Goal: Task Accomplishment & Management: Manage account settings

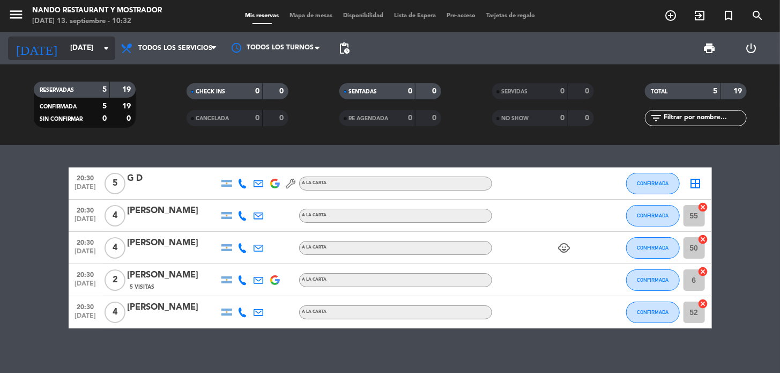
click at [76, 55] on input "[DATE]" at bounding box center [112, 48] width 95 height 19
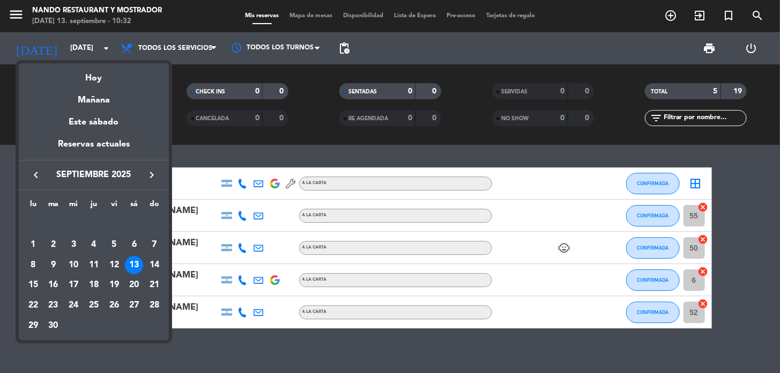
click at [131, 265] on div "13" at bounding box center [134, 265] width 18 height 18
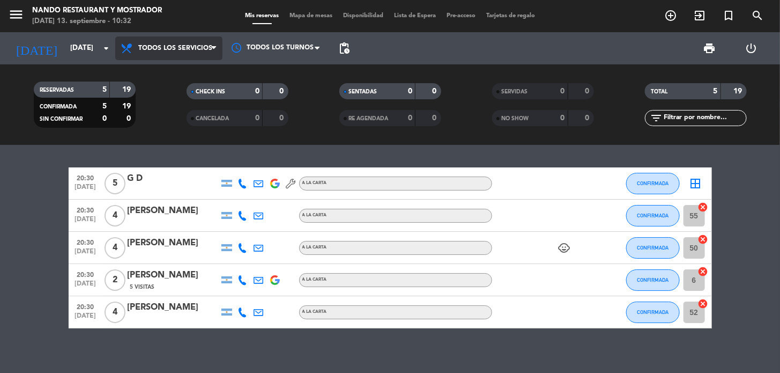
click at [181, 46] on span "Todos los servicios" at bounding box center [175, 48] width 74 height 8
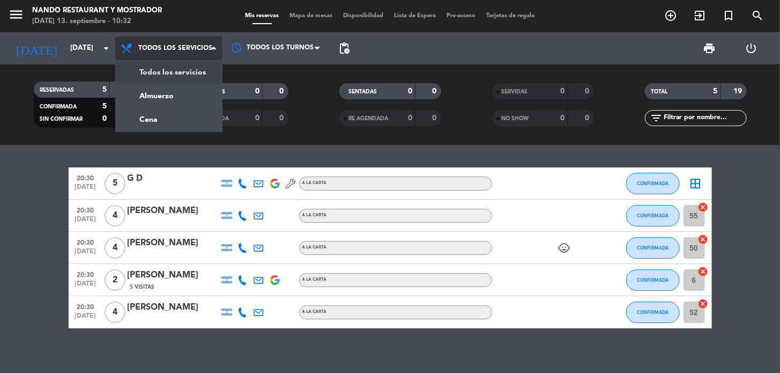
click at [181, 46] on span "Todos los servicios" at bounding box center [175, 48] width 74 height 8
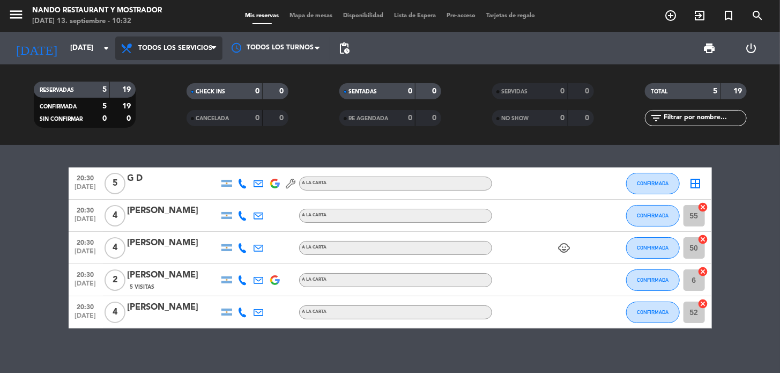
click at [173, 53] on span "Todos los servicios" at bounding box center [168, 48] width 107 height 24
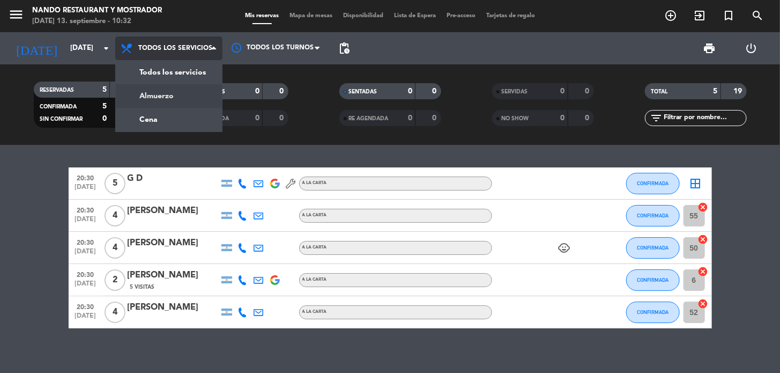
click at [174, 93] on div "menu Nando Restaurant y Mostrador sábado 13. septiembre - 10:32 Mis reservas Ma…" at bounding box center [390, 72] width 780 height 145
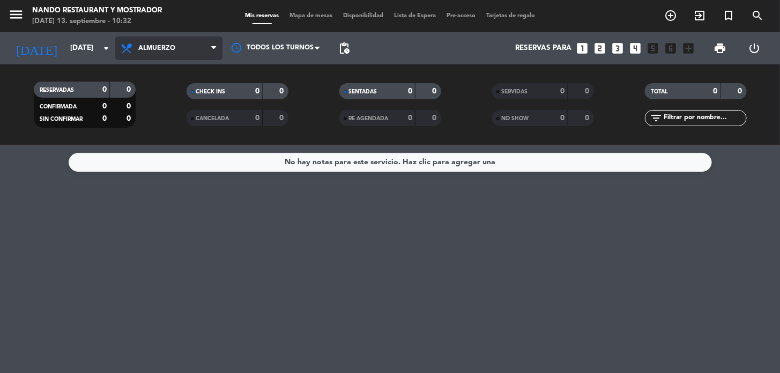
click at [162, 41] on span "Almuerzo" at bounding box center [168, 48] width 107 height 24
click at [157, 115] on div "menu Nando Restaurant y Mostrador sábado 13. septiembre - 10:32 Mis reservas Ma…" at bounding box center [390, 72] width 780 height 145
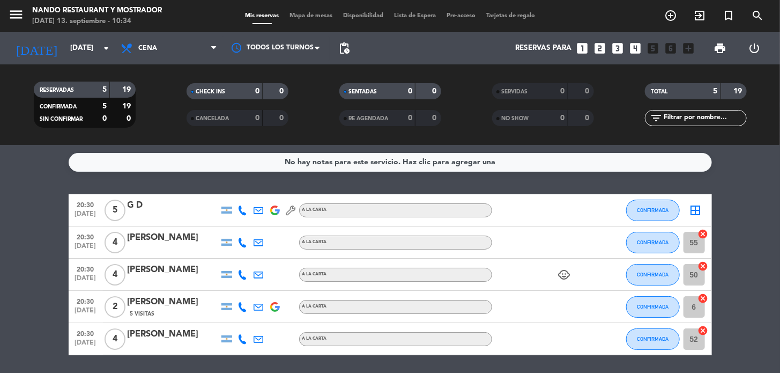
click at [246, 211] on icon at bounding box center [243, 210] width 10 height 10
click at [303, 183] on div "No hay notas para este servicio. Haz clic para agregar una 20:30 sep. 13 5 G D …" at bounding box center [390, 259] width 780 height 228
click at [316, 56] on div at bounding box center [275, 48] width 107 height 24
click at [182, 46] on span "Cena" at bounding box center [168, 48] width 107 height 24
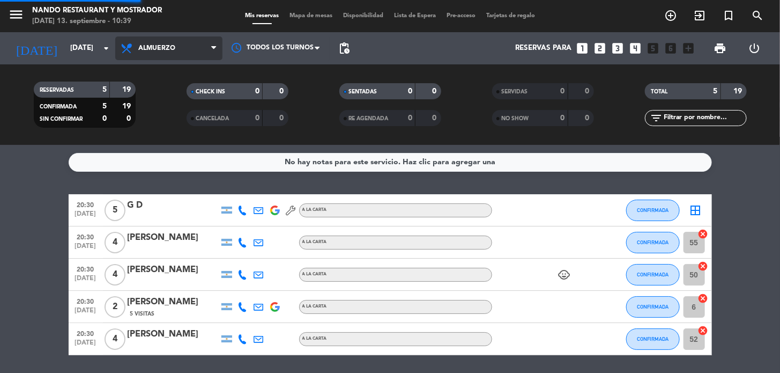
click at [175, 91] on div "menu Nando Restaurant y Mostrador sábado 13. septiembre - 10:39 Mis reservas Ma…" at bounding box center [390, 72] width 780 height 145
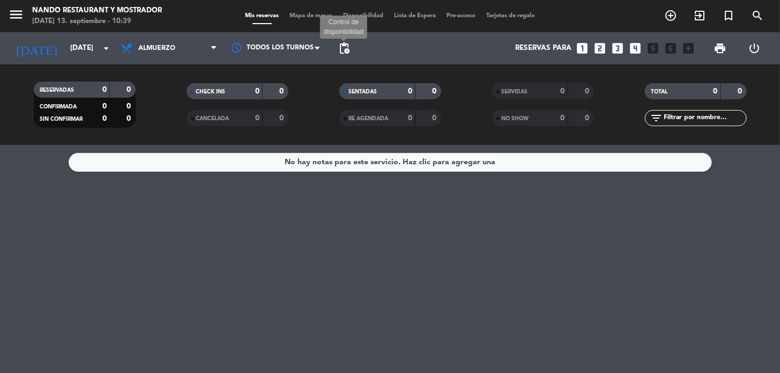
click at [341, 44] on span "pending_actions" at bounding box center [344, 48] width 13 height 13
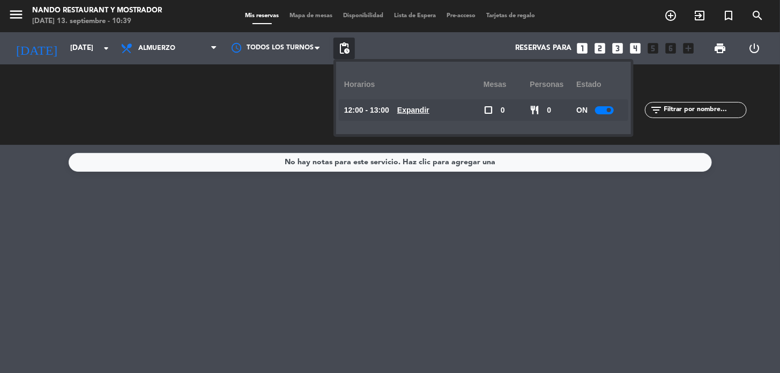
click at [612, 109] on div at bounding box center [604, 110] width 19 height 8
click at [344, 55] on span "pending_actions" at bounding box center [343, 48] width 21 height 21
click at [165, 47] on span "Almuerzo" at bounding box center [156, 48] width 37 height 8
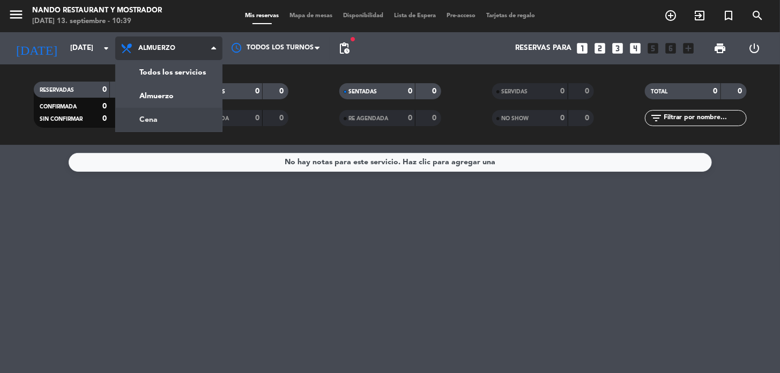
click at [169, 111] on div "menu Nando Restaurant y Mostrador sábado 13. septiembre - 10:39 Mis reservas Ma…" at bounding box center [390, 72] width 780 height 145
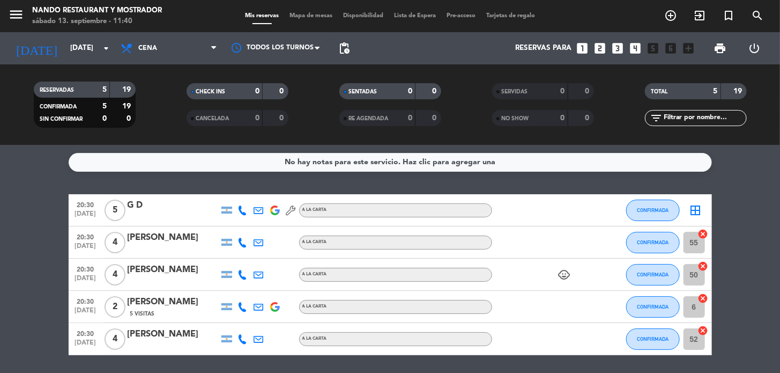
click at [119, 211] on span "5" at bounding box center [115, 209] width 21 height 21
click at [136, 207] on div "G D" at bounding box center [173, 205] width 91 height 14
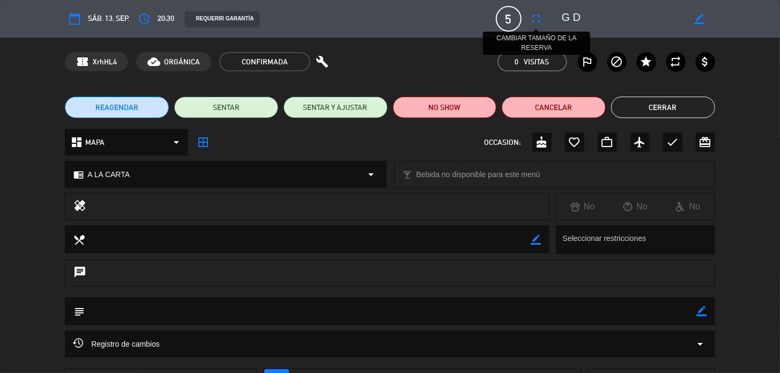
click at [535, 20] on icon "fullscreen" at bounding box center [536, 18] width 13 height 13
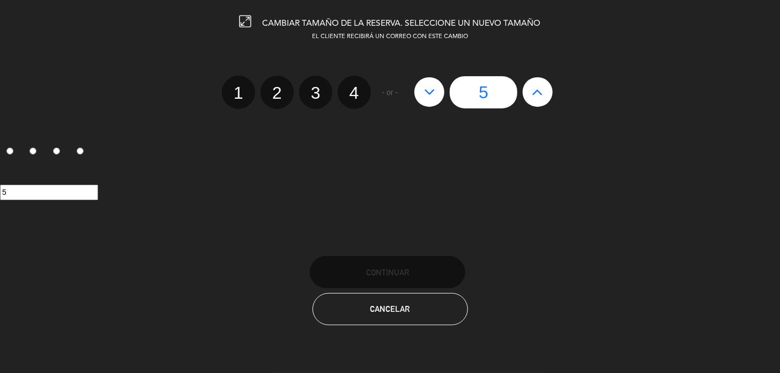
click at [550, 95] on button at bounding box center [538, 91] width 30 height 29
type input "6"
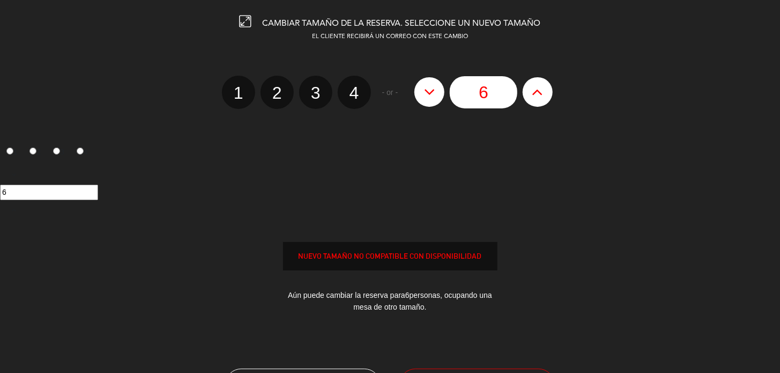
click at [550, 95] on button at bounding box center [538, 91] width 30 height 29
type input "7"
click at [550, 95] on button at bounding box center [538, 91] width 30 height 29
type input "8"
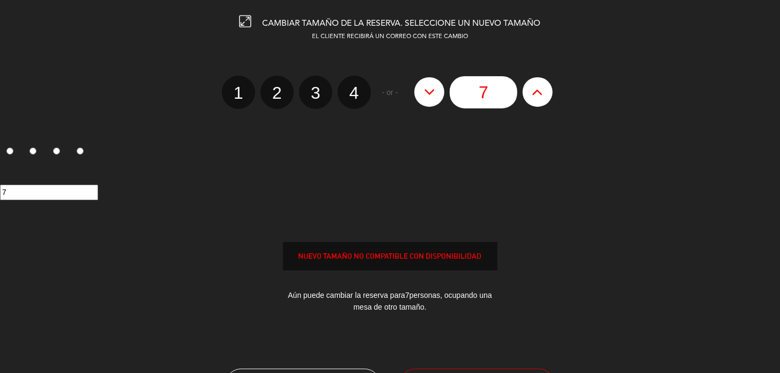
type input "8"
click at [550, 95] on button at bounding box center [538, 91] width 30 height 29
type input "9"
click at [550, 95] on button at bounding box center [538, 91] width 30 height 29
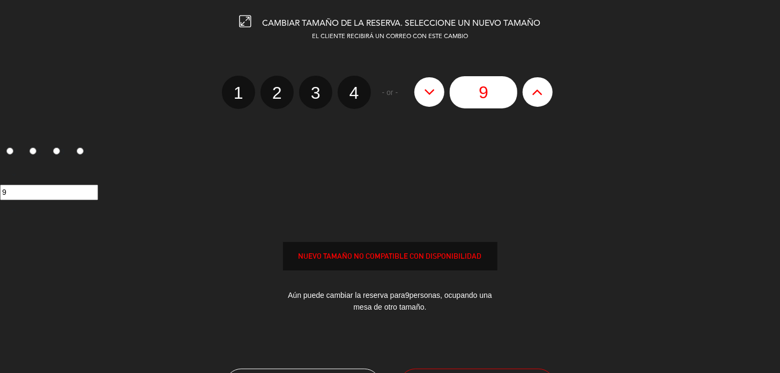
type input "10"
click at [550, 95] on button at bounding box center [538, 91] width 30 height 29
type input "11"
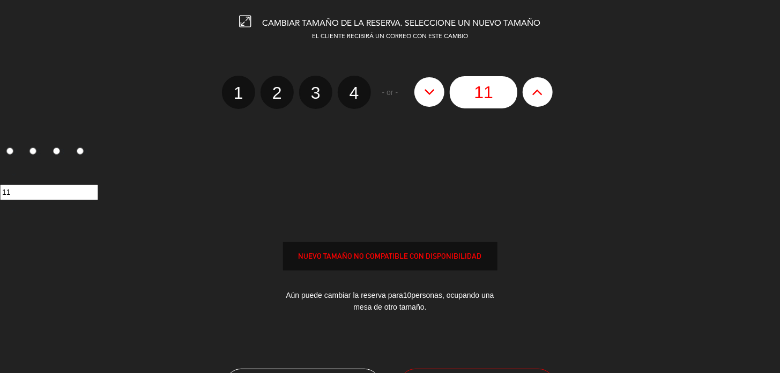
click at [550, 95] on button at bounding box center [538, 91] width 30 height 29
type input "12"
click at [550, 95] on button at bounding box center [538, 91] width 30 height 29
type input "13"
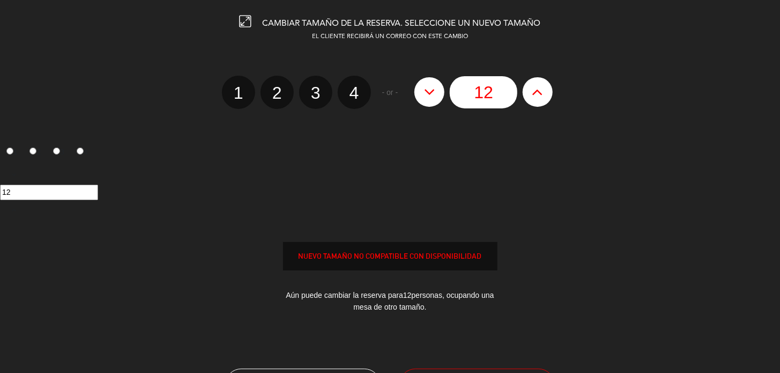
type input "13"
click at [550, 95] on button at bounding box center [538, 91] width 30 height 29
type input "14"
click at [550, 95] on button at bounding box center [538, 91] width 30 height 29
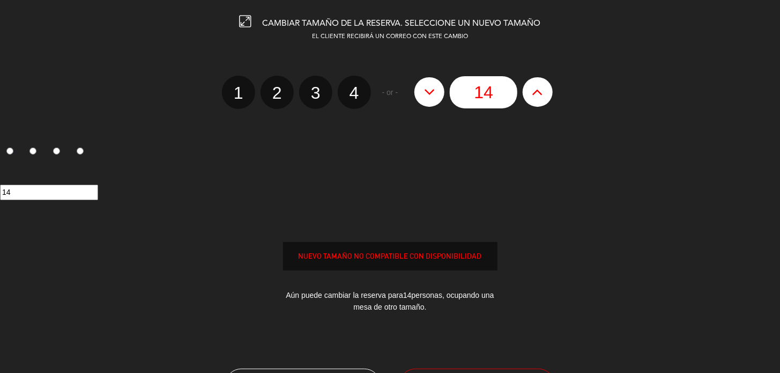
type input "15"
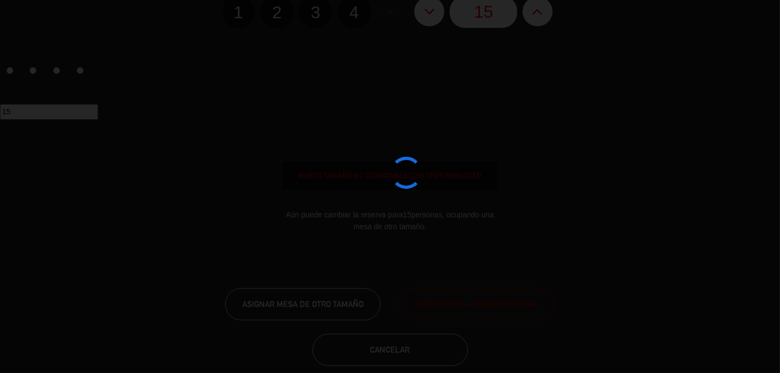
scroll to position [95, 0]
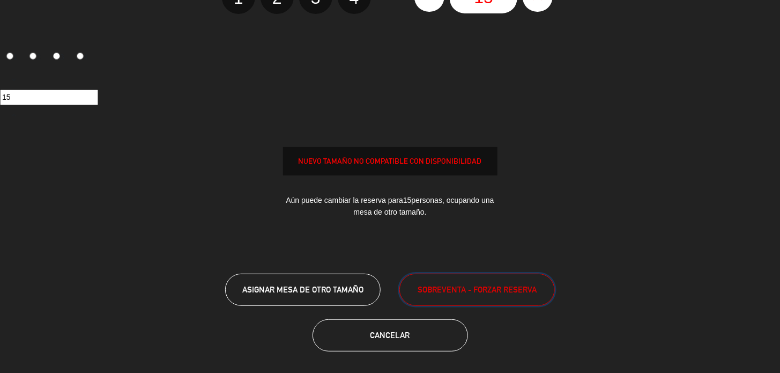
click at [518, 275] on button "SOBREVENTA - FORZAR RESERVA" at bounding box center [476, 289] width 155 height 32
